Goal: Information Seeking & Learning: Check status

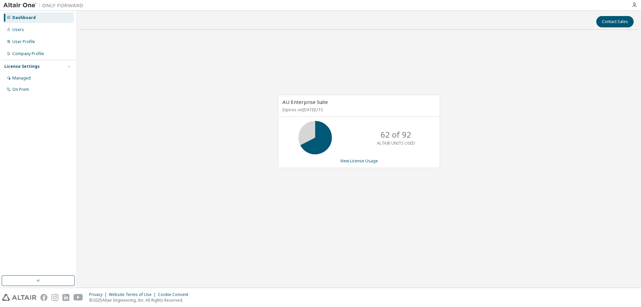
click at [365, 165] on div "AU Enterprise Suite Expires on July 20, 2026 UTC 62 of 92 ALTAIR UNITS USED Vie…" at bounding box center [359, 131] width 162 height 73
click at [365, 162] on link "View License Usage" at bounding box center [359, 161] width 38 height 6
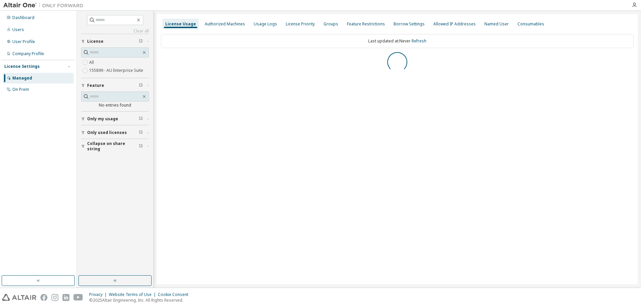
click at [577, 24] on div "License Usage Authorized Machines Usage Logs License Priority Groups Feature Re…" at bounding box center [397, 24] width 472 height 12
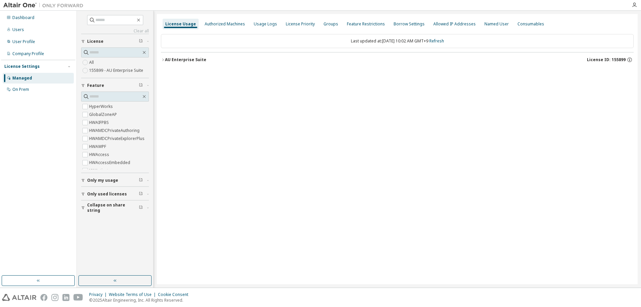
drag, startPoint x: 214, startPoint y: 65, endPoint x: 177, endPoint y: 59, distance: 37.8
click at [213, 63] on button "AU Enterprise Suite License ID: 155899" at bounding box center [397, 59] width 472 height 15
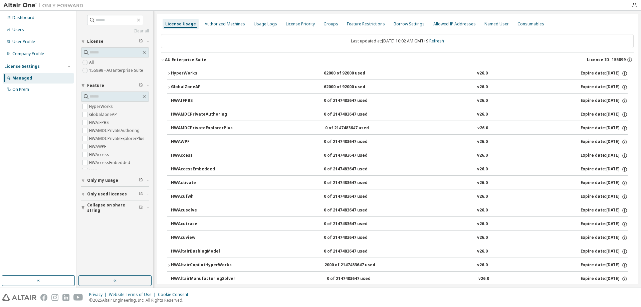
click at [162, 59] on icon "button" at bounding box center [163, 60] width 4 height 4
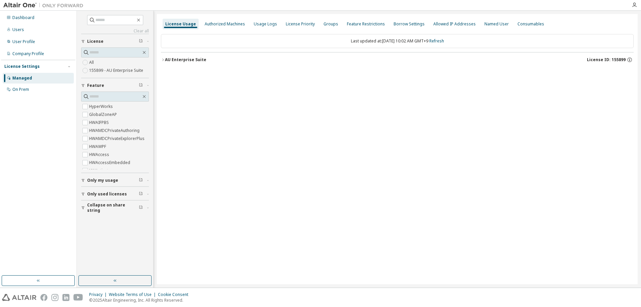
click at [162, 59] on icon "button" at bounding box center [163, 60] width 4 height 4
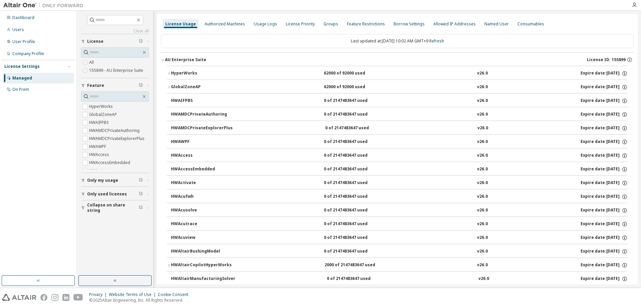
click at [169, 75] on icon "button" at bounding box center [169, 73] width 4 height 4
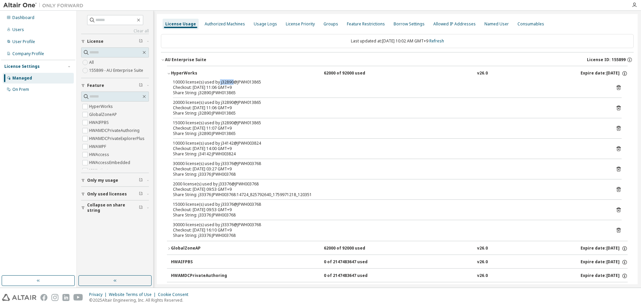
drag, startPoint x: 218, startPoint y: 82, endPoint x: 232, endPoint y: 79, distance: 14.7
click at [232, 83] on div "10000 license(s) used by j32890@JPWH013865" at bounding box center [389, 81] width 432 height 5
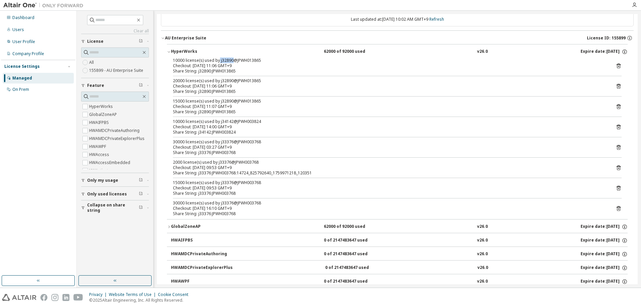
scroll to position [33, 0]
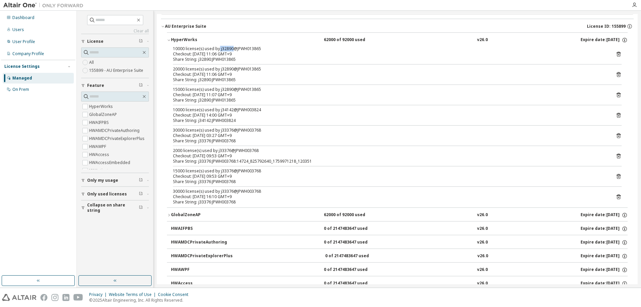
click at [170, 216] on icon "button" at bounding box center [169, 215] width 4 height 4
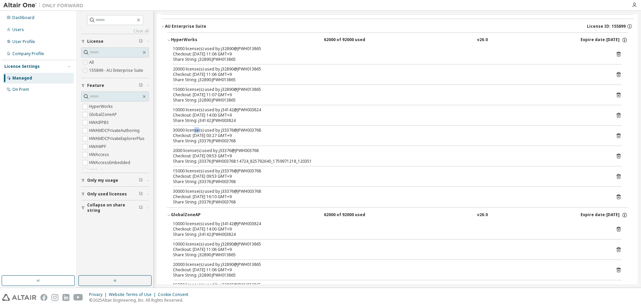
drag, startPoint x: 194, startPoint y: 129, endPoint x: 201, endPoint y: 129, distance: 6.7
click at [200, 129] on div "30000 license(s) used by j33376@JPWH003768" at bounding box center [389, 129] width 432 height 5
click at [221, 131] on div "30000 license(s) used by j33376@JPWH003768" at bounding box center [389, 129] width 432 height 5
drag, startPoint x: 233, startPoint y: 129, endPoint x: 220, endPoint y: 129, distance: 13.0
click at [220, 129] on div "30000 license(s) used by j33376@JPWH003768" at bounding box center [389, 129] width 432 height 5
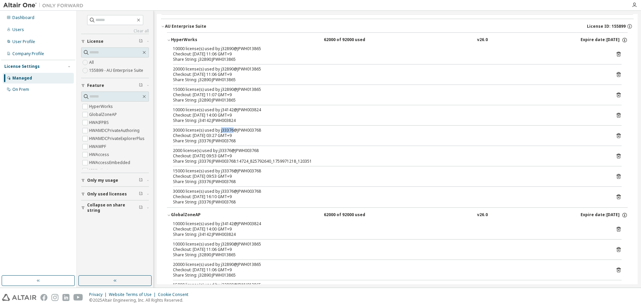
copy div "j33376"
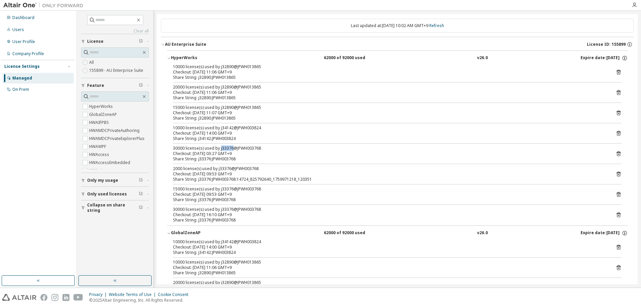
scroll to position [0, 0]
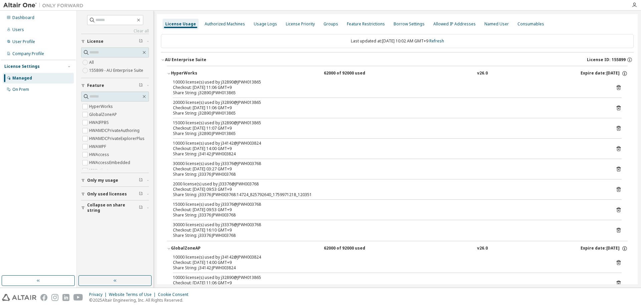
click at [255, 102] on div "20000 license(s) used by j32890@JPWH013865" at bounding box center [389, 102] width 432 height 5
drag, startPoint x: 232, startPoint y: 102, endPoint x: 219, endPoint y: 102, distance: 13.0
click at [219, 102] on div "20000 license(s) used by j32890@JPWH013865" at bounding box center [389, 102] width 432 height 5
copy div "j32890"
click at [291, 145] on div "10000 license(s) used by j34142@JPWH003824" at bounding box center [389, 142] width 432 height 5
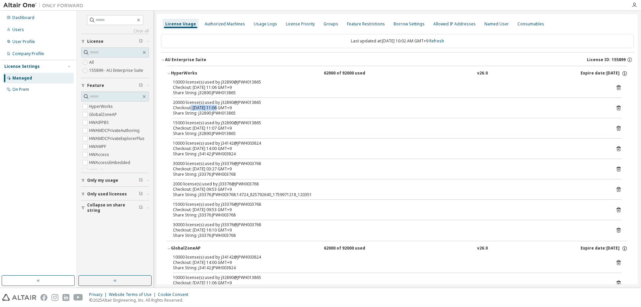
drag, startPoint x: 191, startPoint y: 109, endPoint x: 229, endPoint y: 106, distance: 37.8
click at [219, 106] on div "Checkout: 2025-10-10 11:06 GMT+9" at bounding box center [389, 107] width 432 height 5
click at [266, 107] on div "Checkout: 2025-10-10 11:06 GMT+9" at bounding box center [389, 107] width 432 height 5
click at [223, 140] on div "10000 license(s) used by j34142@JPWH003824" at bounding box center [389, 142] width 432 height 5
click at [220, 124] on div "15000 license(s) used by j32890@JPWH013865 Checkout: 2025-10-10 11:07 GMT+9" at bounding box center [389, 125] width 432 height 11
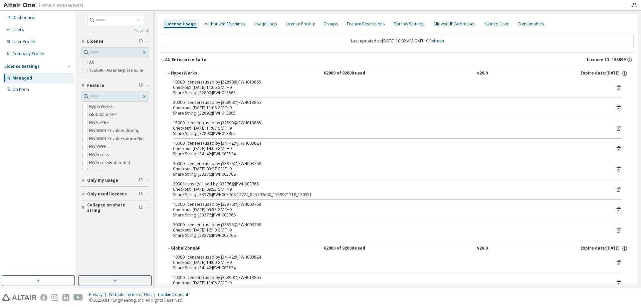
click at [228, 106] on div "Checkout: 2025-10-10 11:06 GMT+9" at bounding box center [389, 107] width 432 height 5
drag, startPoint x: 298, startPoint y: 100, endPoint x: 300, endPoint y: 168, distance: 68.1
click at [300, 152] on div "10000 license(s) used by j32890@JPWH013865 Checkout: 2025-10-10 11:06 GMT+9 Sha…" at bounding box center [397, 159] width 460 height 161
click at [307, 211] on div "Checkout: 2025-10-09 09:53 GMT+9" at bounding box center [389, 209] width 432 height 5
click at [350, 163] on div "30000 license(s) used by j33376@JPWH003768" at bounding box center [389, 163] width 432 height 5
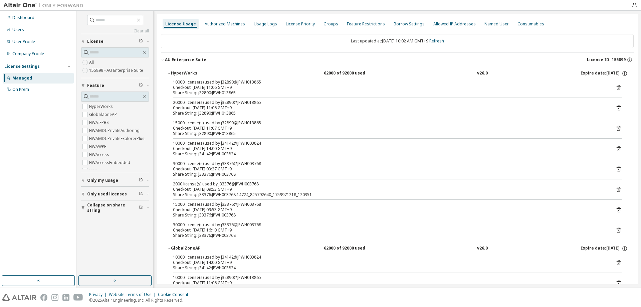
click at [544, 29] on div "License Usage Authorized Machines Usage Logs License Priority Groups Feature Re…" at bounding box center [397, 24] width 472 height 12
